Goal: Task Accomplishment & Management: Manage account settings

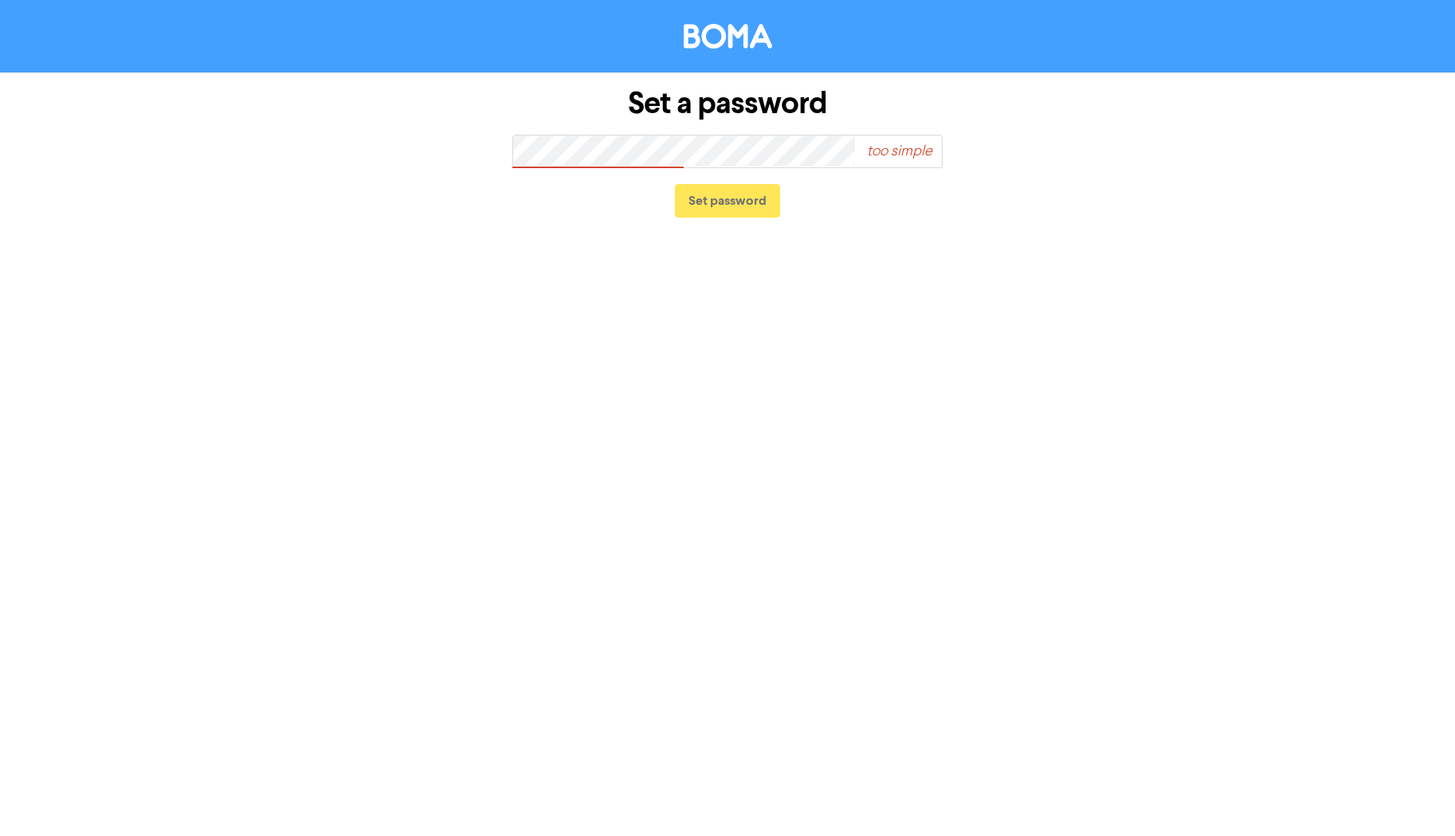
click at [513, 166] on div at bounding box center [513, 166] width 0 height 0
click at [448, 149] on div "Set a password strong Set password" at bounding box center [727, 153] width 908 height 161
click at [398, 152] on div "Set a password strong Set password" at bounding box center [727, 153] width 908 height 161
click at [723, 195] on button "Set password" at bounding box center [727, 200] width 105 height 33
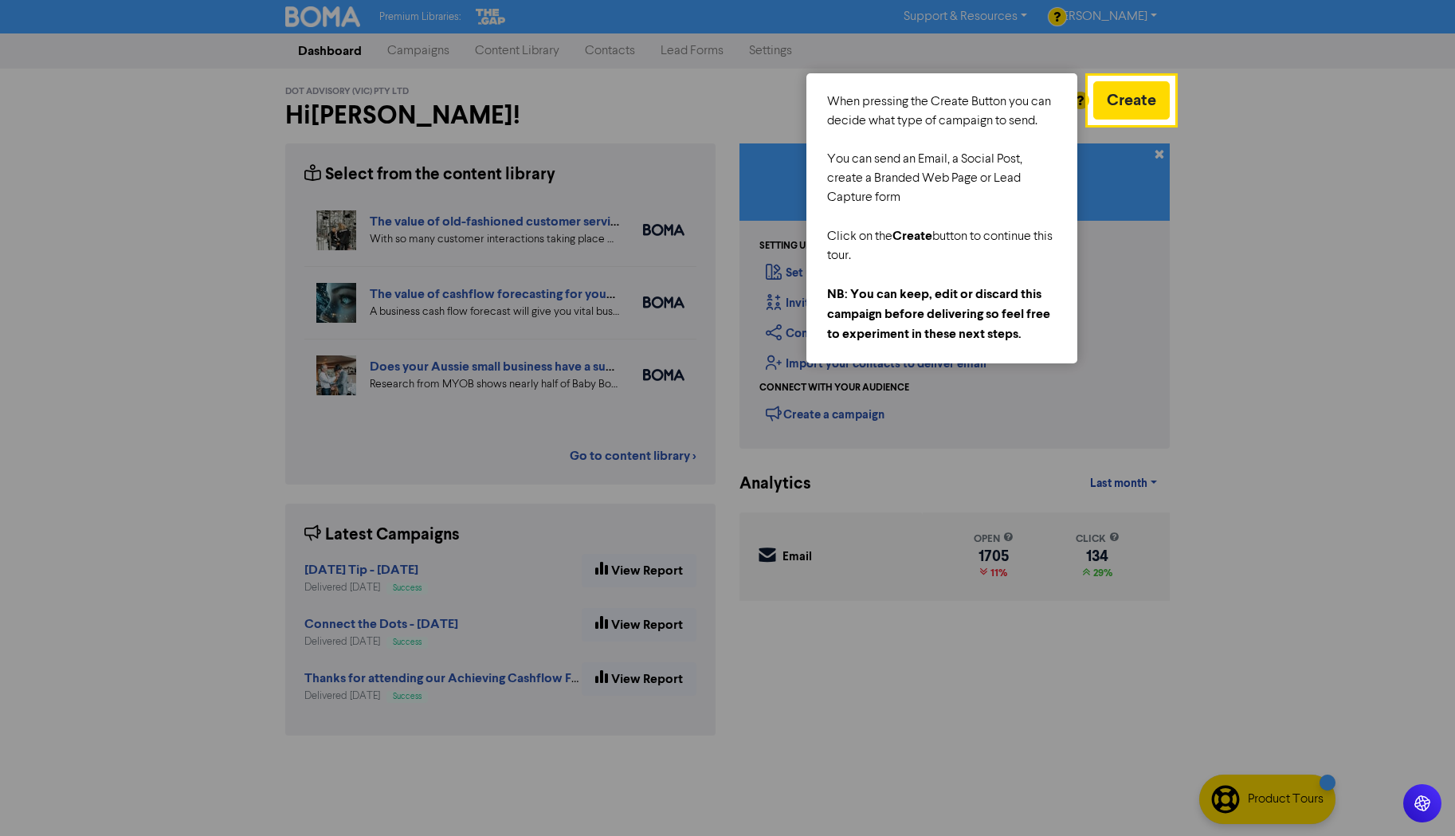
click at [512, 117] on div at bounding box center [544, 418] width 1089 height 836
click at [657, 108] on div at bounding box center [544, 418] width 1089 height 836
click at [1156, 156] on div at bounding box center [1131, 480] width 84 height 712
